Goal: Transaction & Acquisition: Subscribe to service/newsletter

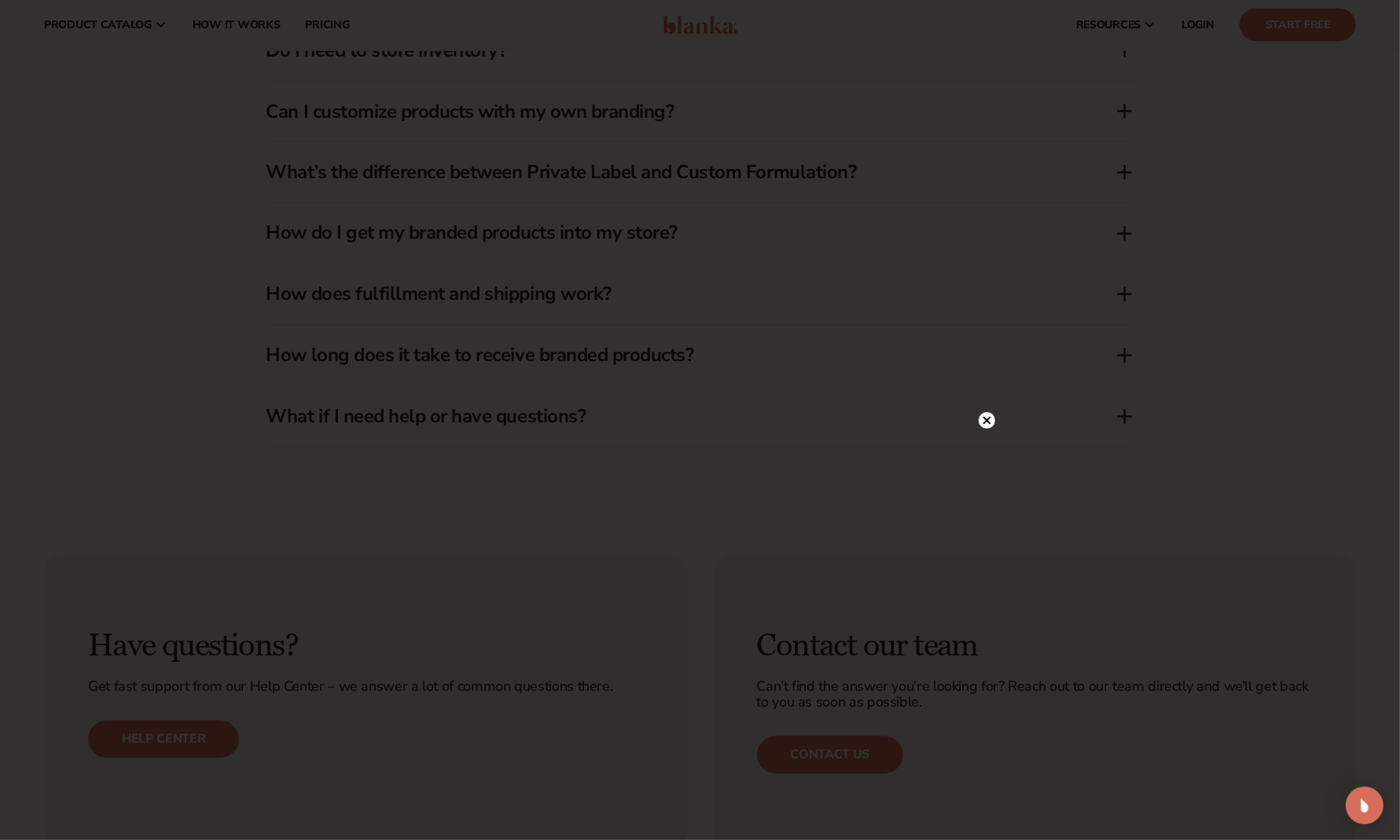
scroll to position [2604, 0]
click at [987, 239] on circle at bounding box center [986, 241] width 16 height 16
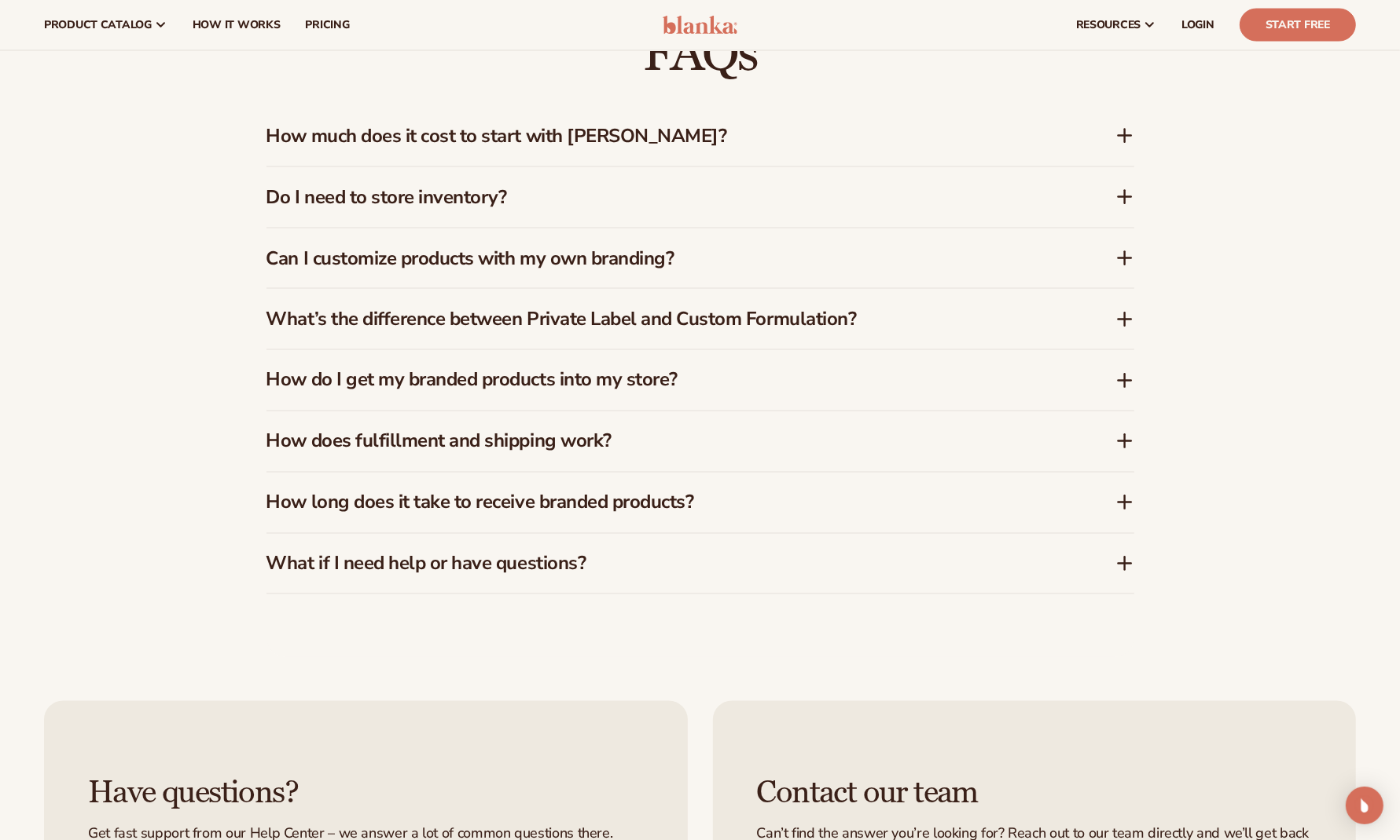
scroll to position [2438, 0]
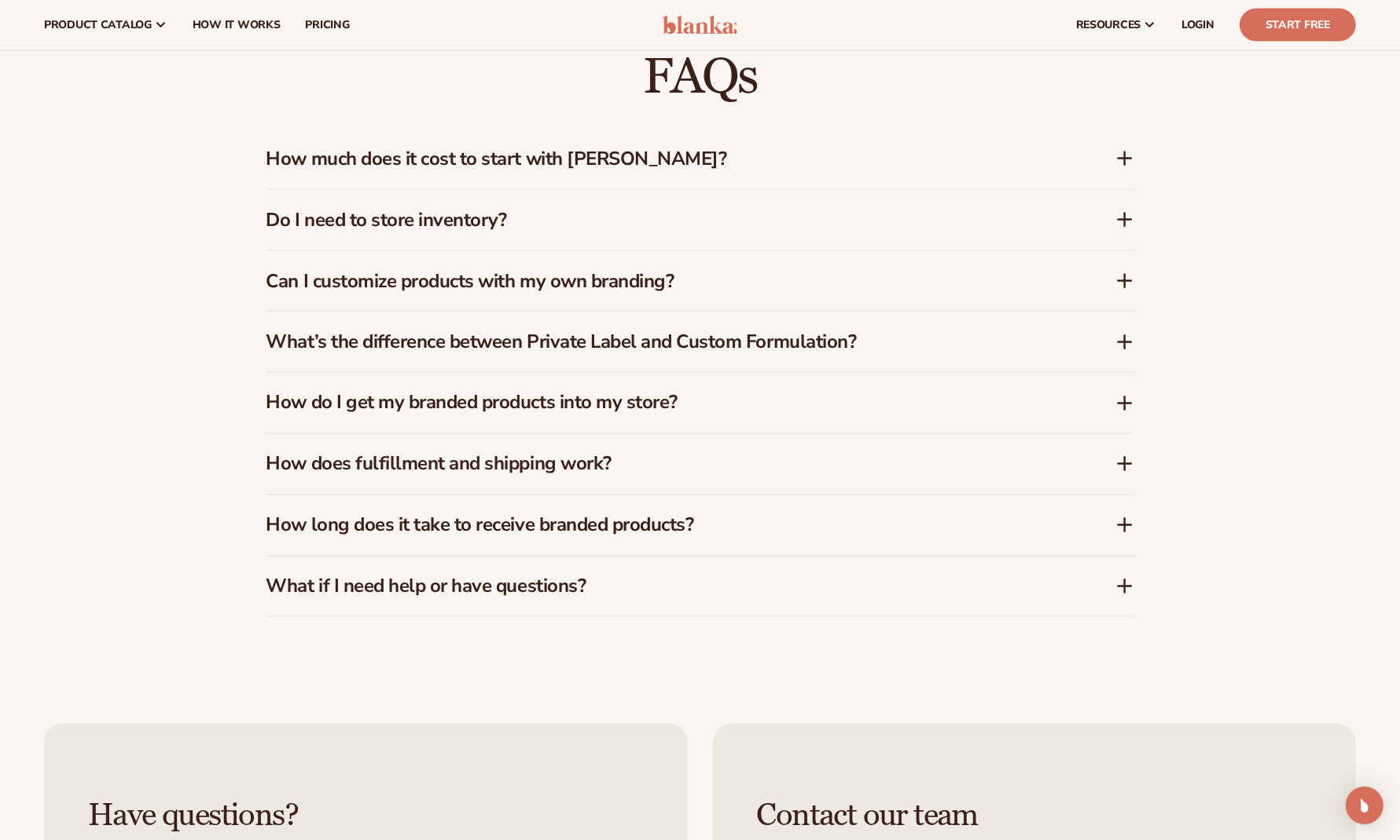
click at [763, 185] on div "How much does it cost to start with [PERSON_NAME]?" at bounding box center [700, 158] width 868 height 60
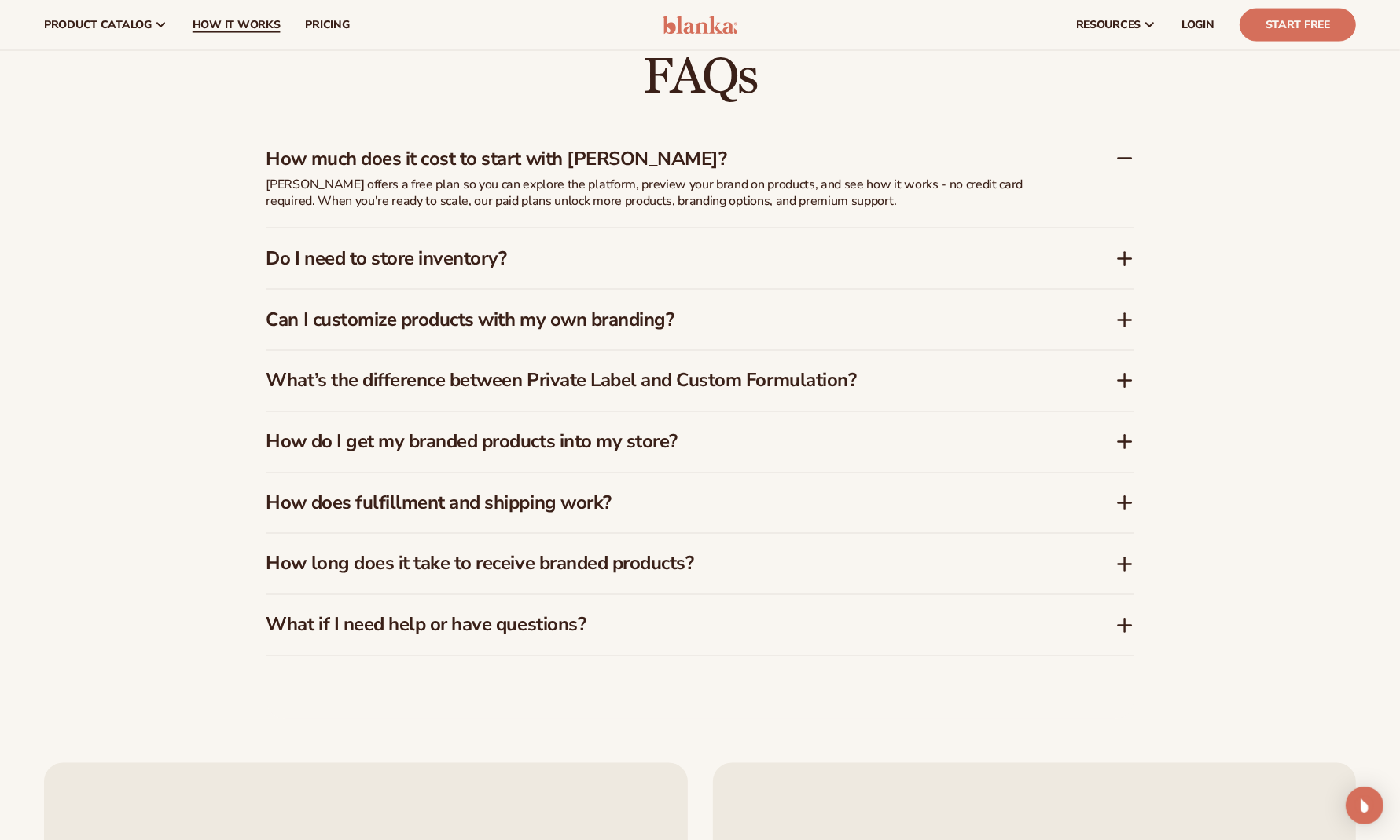
click at [209, 26] on span "How It Works" at bounding box center [236, 25] width 88 height 12
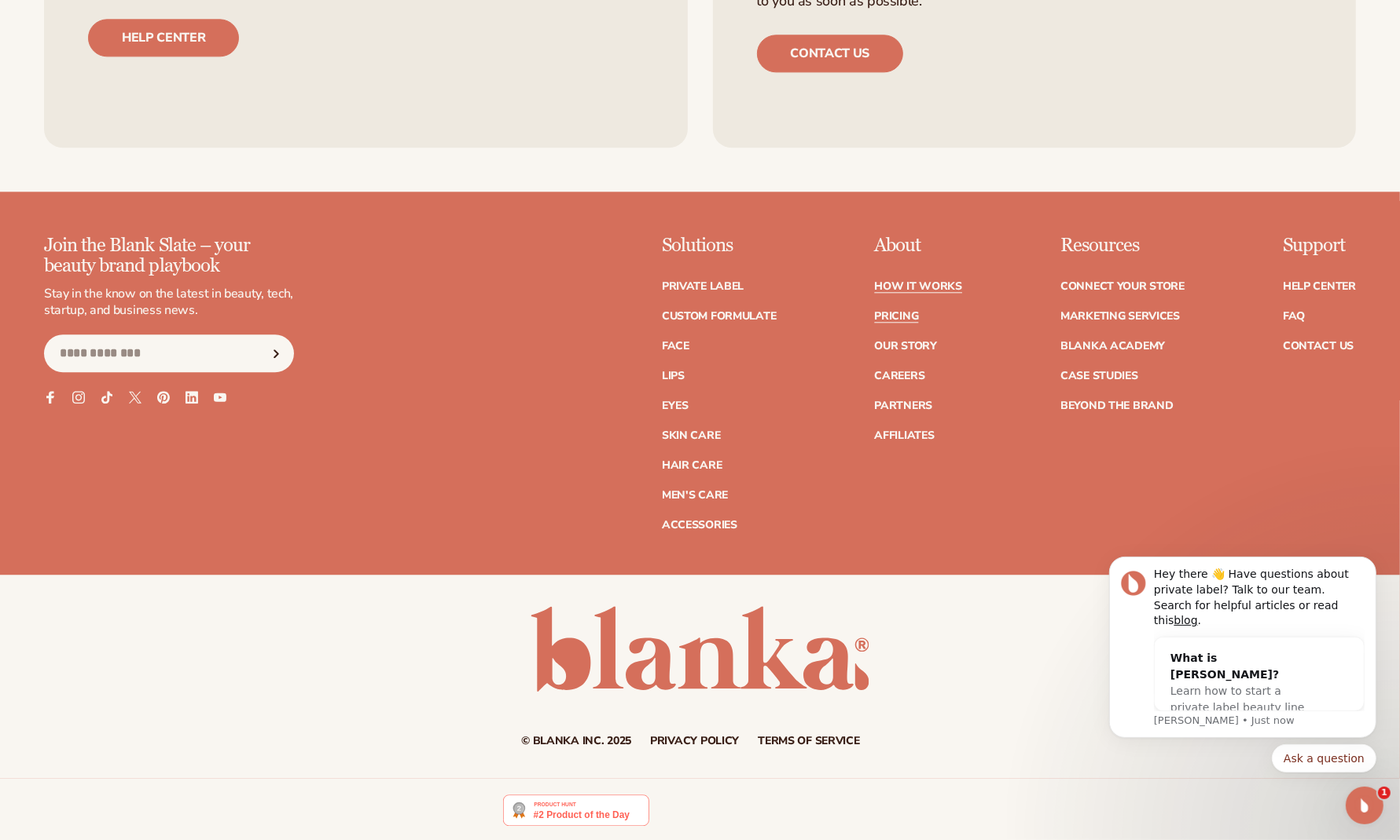
click at [912, 311] on link "Pricing" at bounding box center [895, 316] width 44 height 11
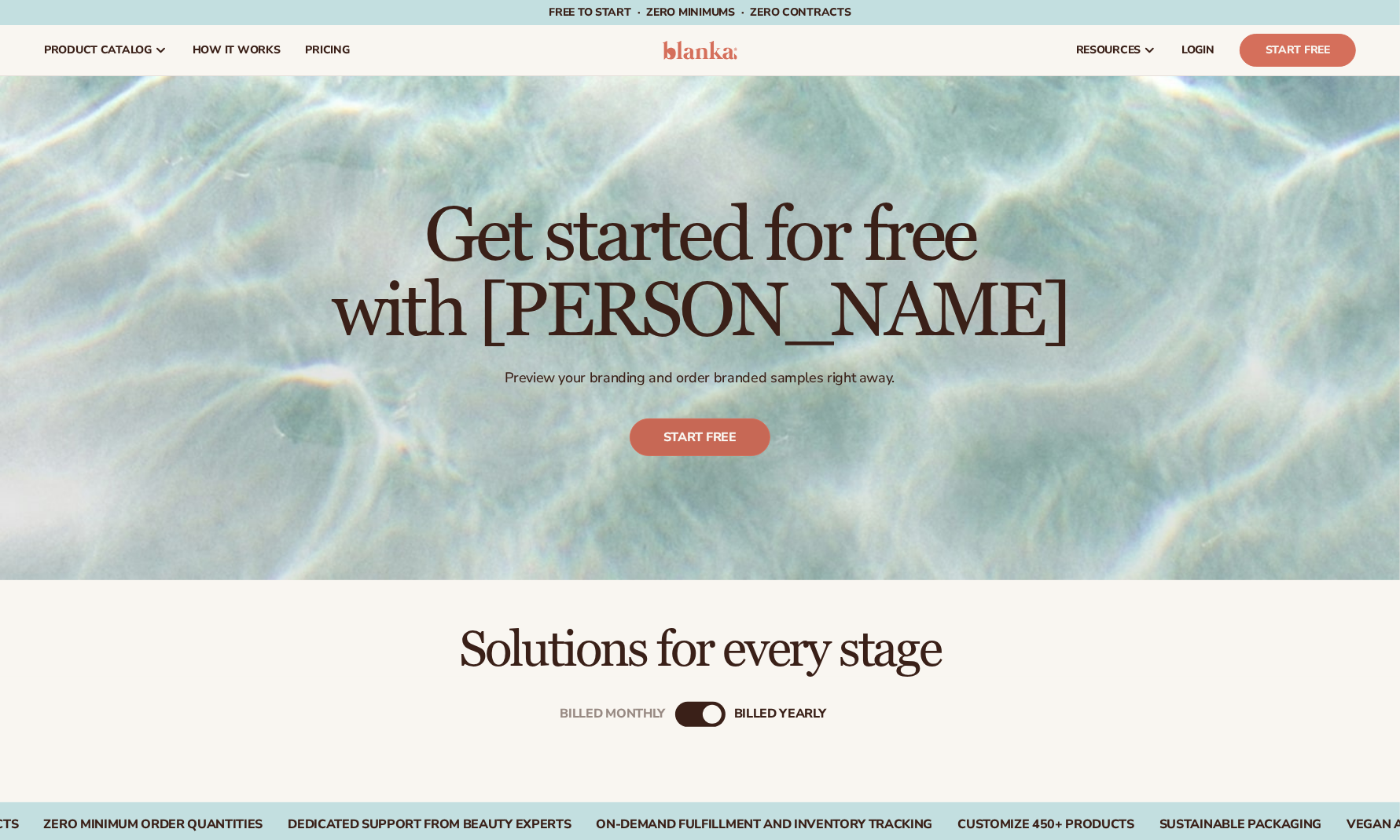
click at [709, 436] on link "Start free" at bounding box center [700, 438] width 141 height 38
